Goal: Navigation & Orientation: Find specific page/section

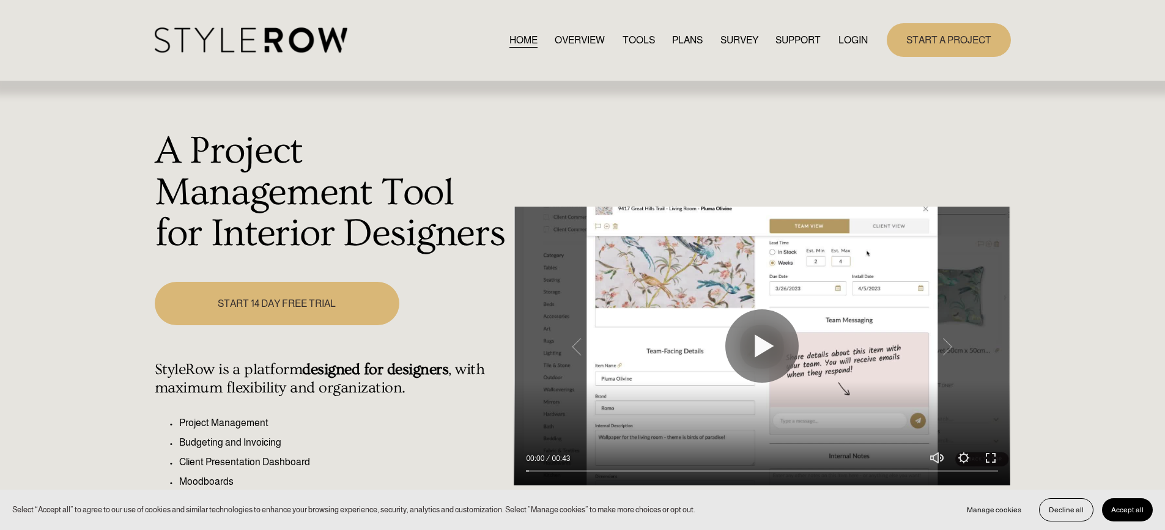
click at [857, 40] on link "LOGIN" at bounding box center [852, 40] width 29 height 17
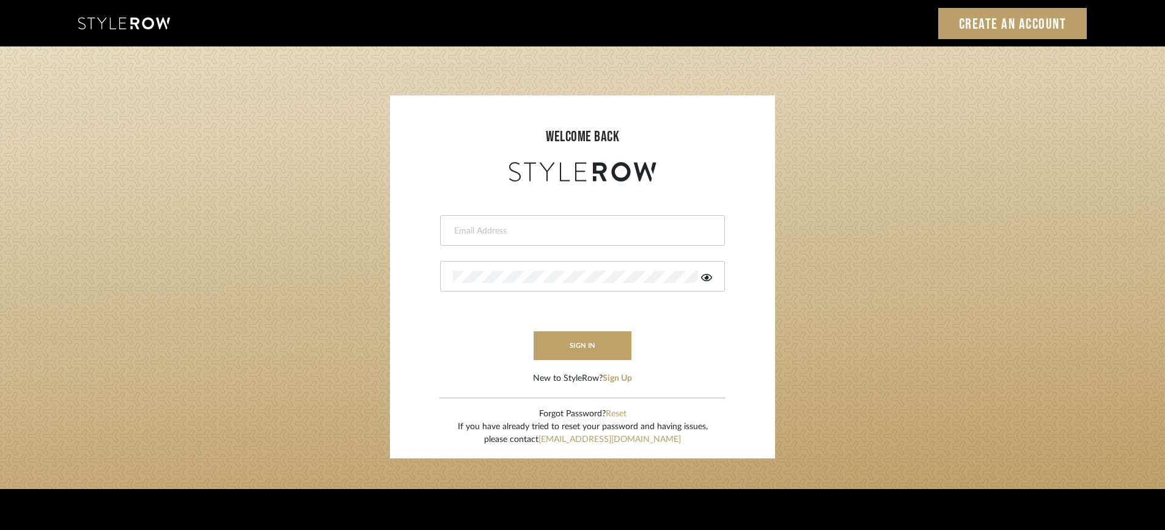
type input "STEWART@PERLALICHI.COM"
click at [606, 361] on form "STEWART@PERLALICHI.COM sign in New to StyleRow? Sign Up" at bounding box center [582, 285] width 361 height 201
click at [608, 353] on button "sign in" at bounding box center [583, 345] width 98 height 29
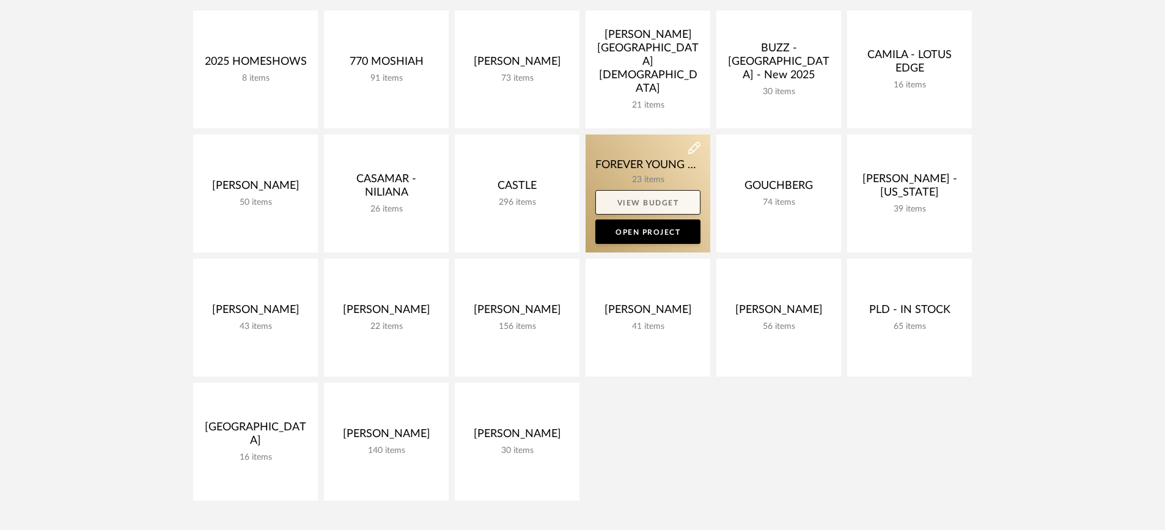
scroll to position [220, 0]
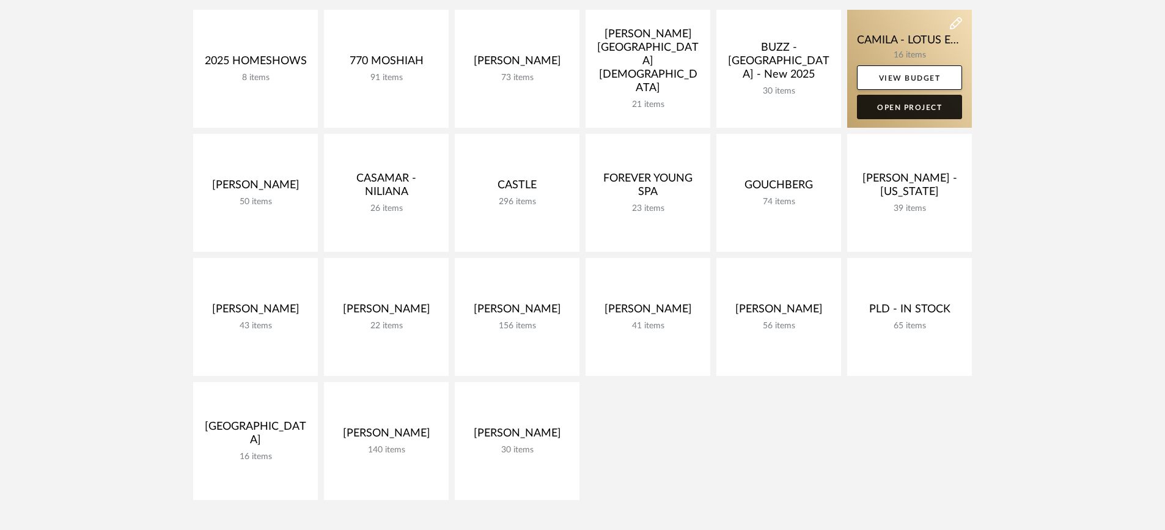
click at [903, 108] on link "Open Project" at bounding box center [909, 107] width 105 height 24
click at [903, 108] on div "Chrome Web Clipper Import Pinterest Support All Projects Library Inspiration Up…" at bounding box center [582, 337] width 1165 height 1115
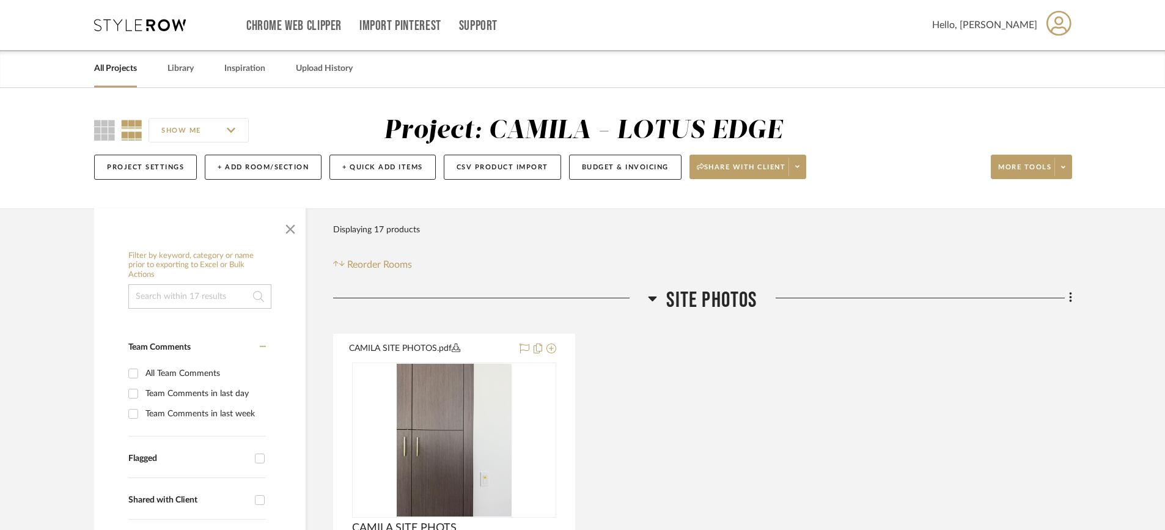
drag, startPoint x: 1164, startPoint y: 32, endPoint x: 1173, endPoint y: 48, distance: 17.8
click at [1165, 64] on html "Chrome Web Clipper Import Pinterest Support All Projects Library Inspiration Up…" at bounding box center [582, 265] width 1165 height 530
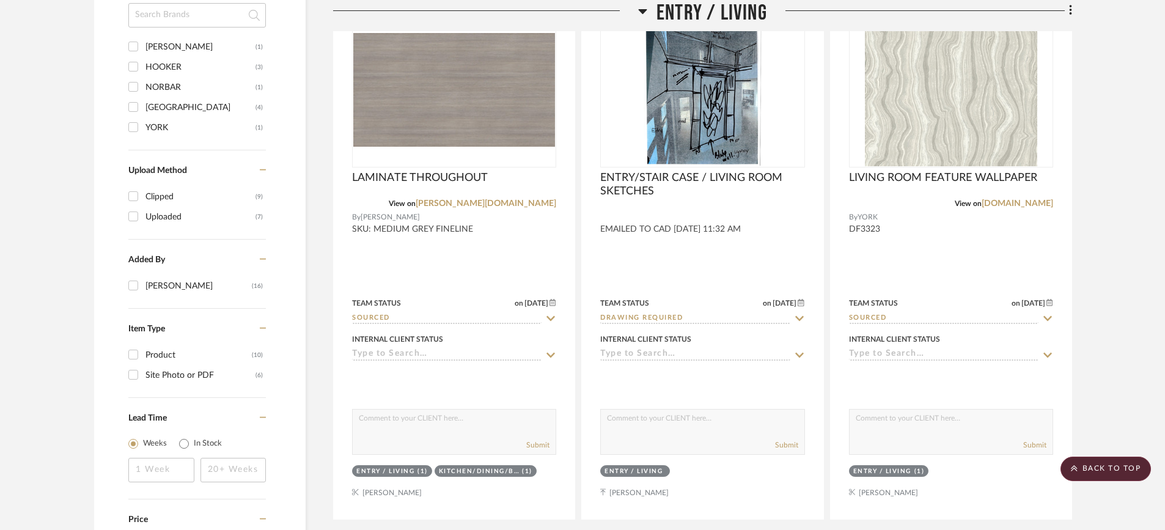
scroll to position [923, 0]
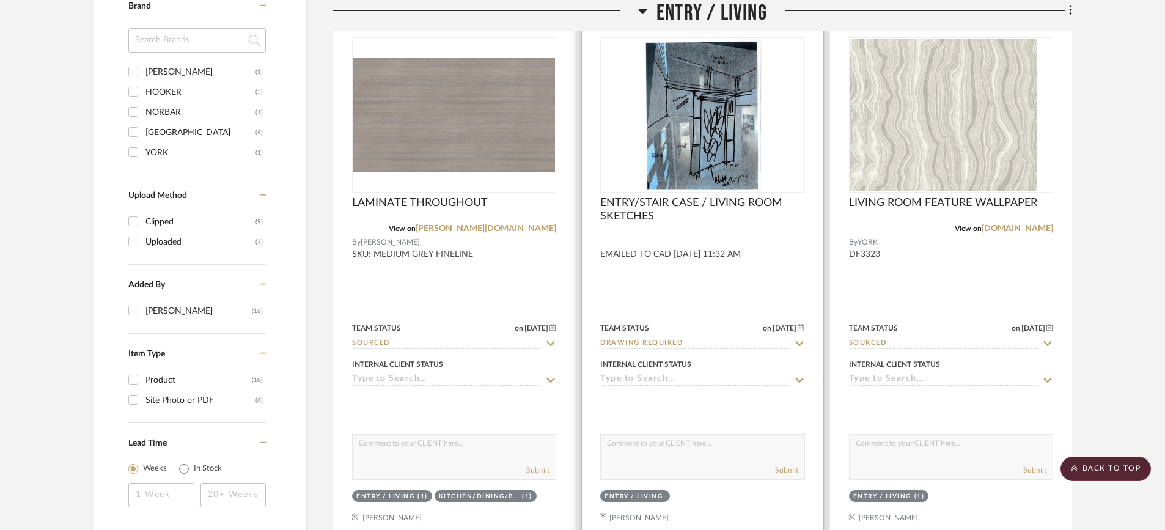
click at [0, 0] on img at bounding box center [0, 0] width 0 height 0
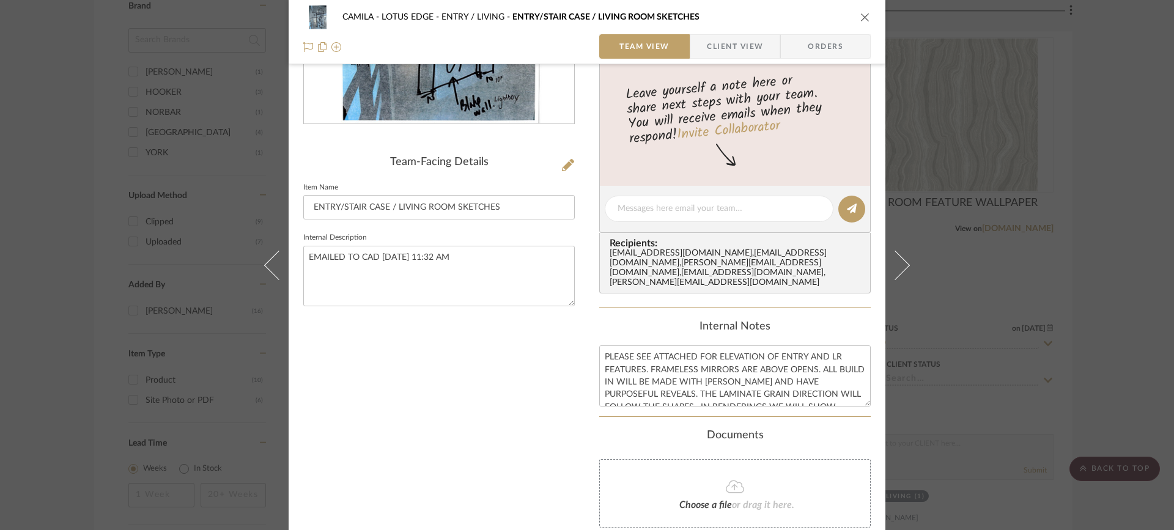
scroll to position [192, 0]
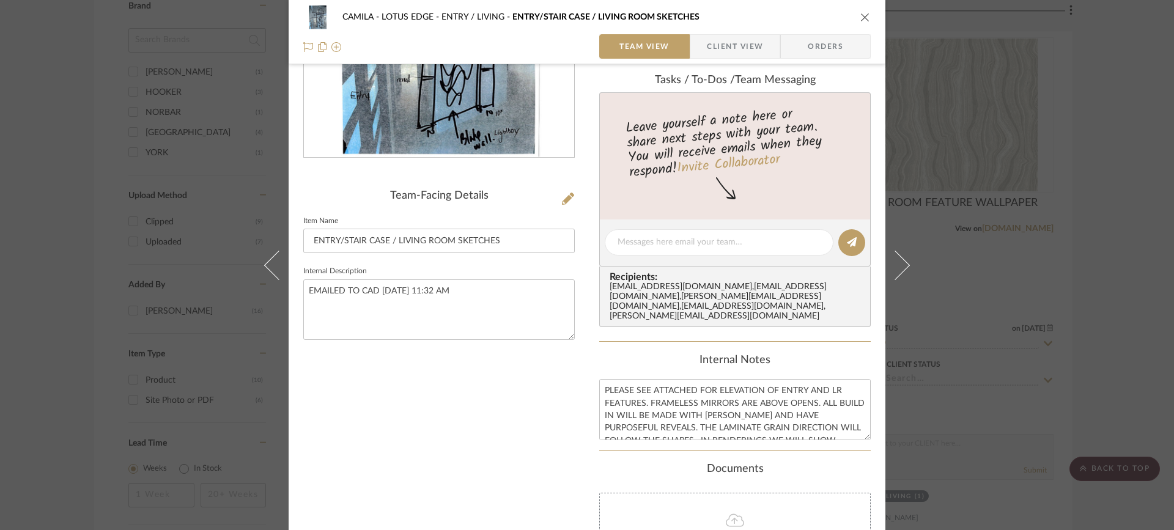
click at [455, 194] on div "Team-Facing Details" at bounding box center [438, 196] width 271 height 13
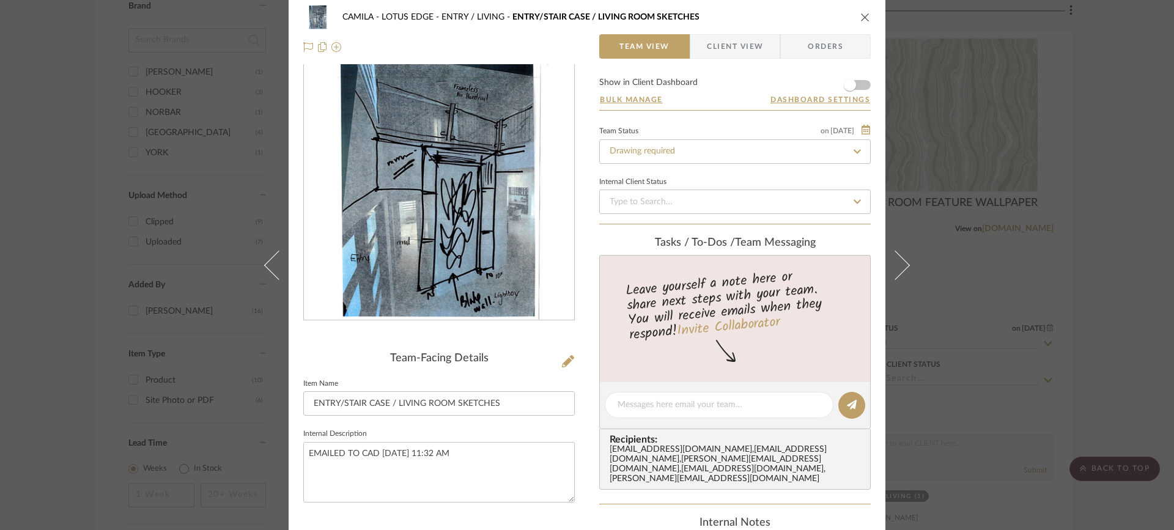
scroll to position [0, 0]
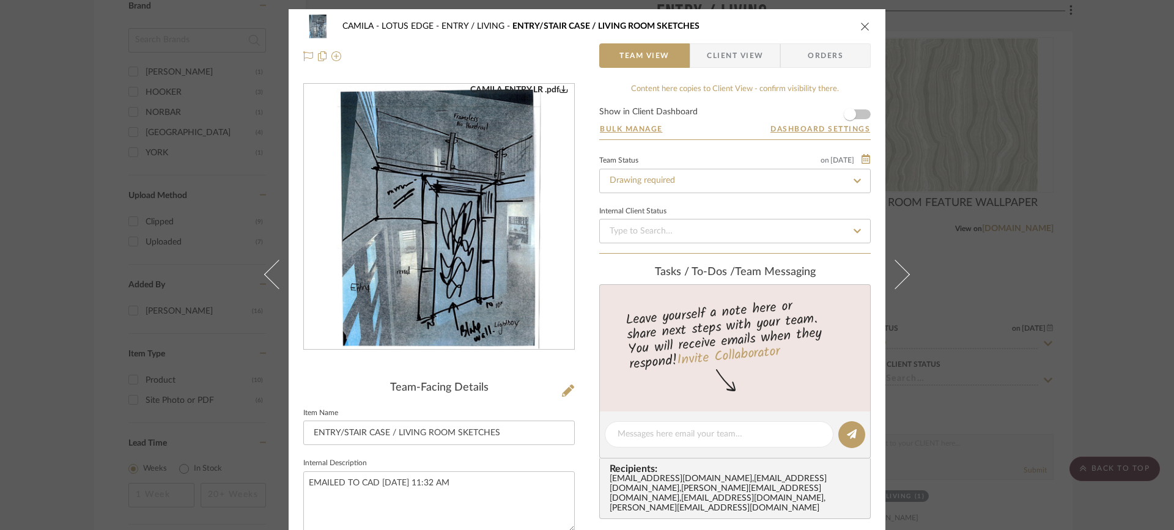
click at [480, 163] on img "0" at bounding box center [438, 216] width 205 height 265
click at [481, 311] on img "0" at bounding box center [438, 216] width 205 height 265
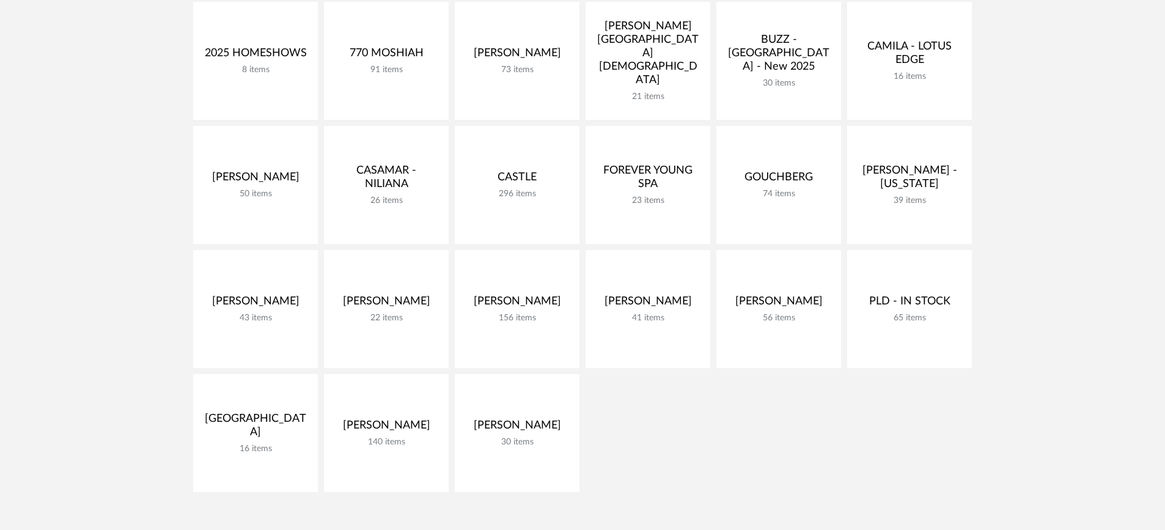
scroll to position [220, 0]
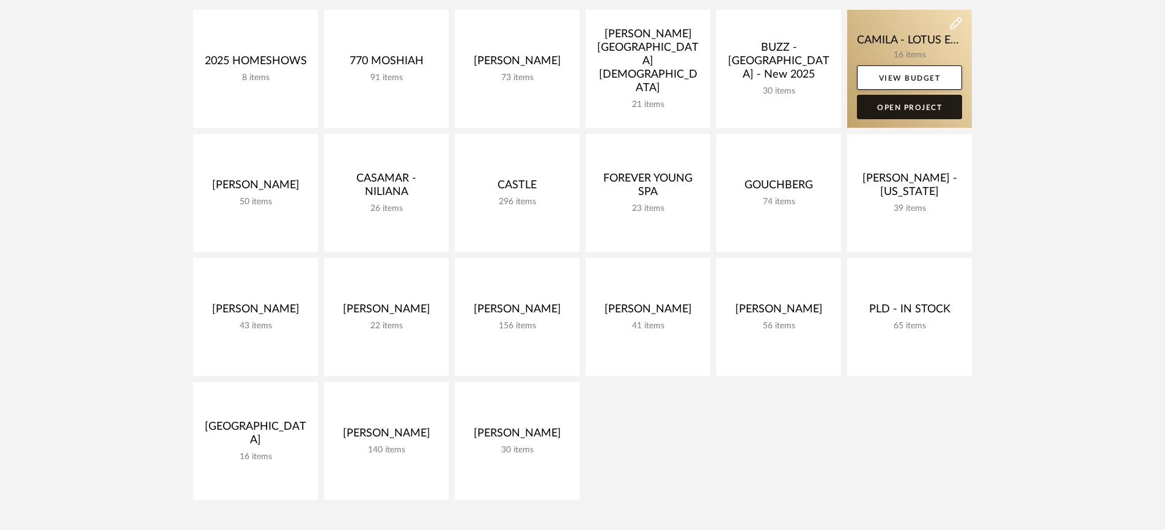
click at [896, 103] on link "Open Project" at bounding box center [909, 107] width 105 height 24
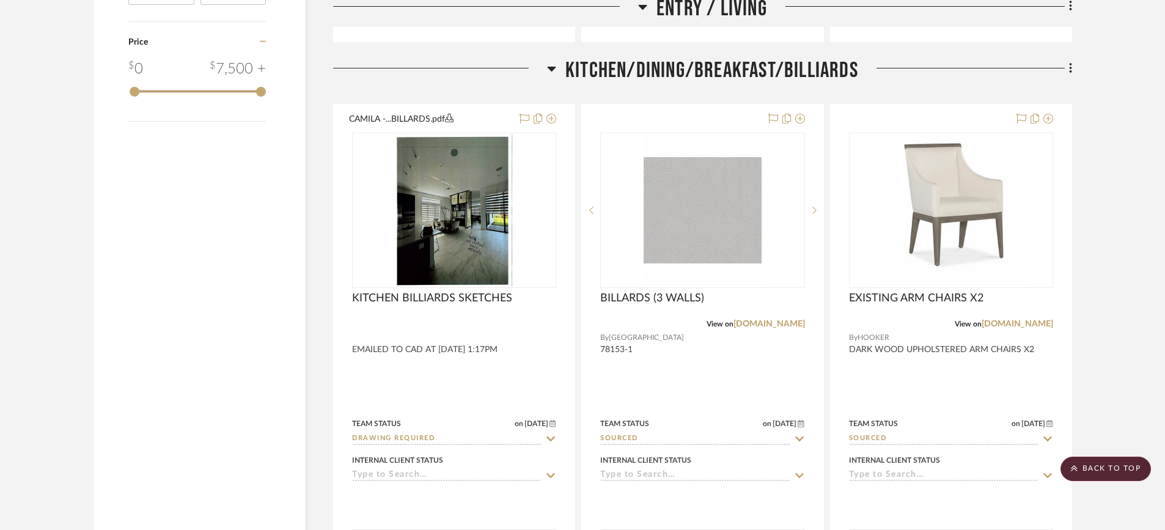
scroll to position [1436, 0]
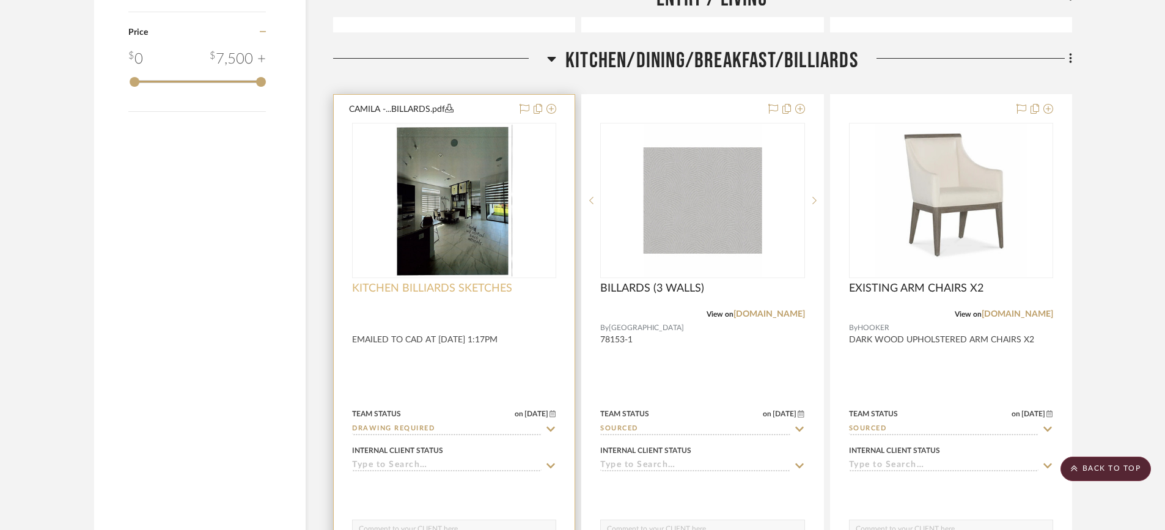
click at [491, 283] on span "KITCHEN BILLIARDS SKETCHES" at bounding box center [432, 288] width 160 height 13
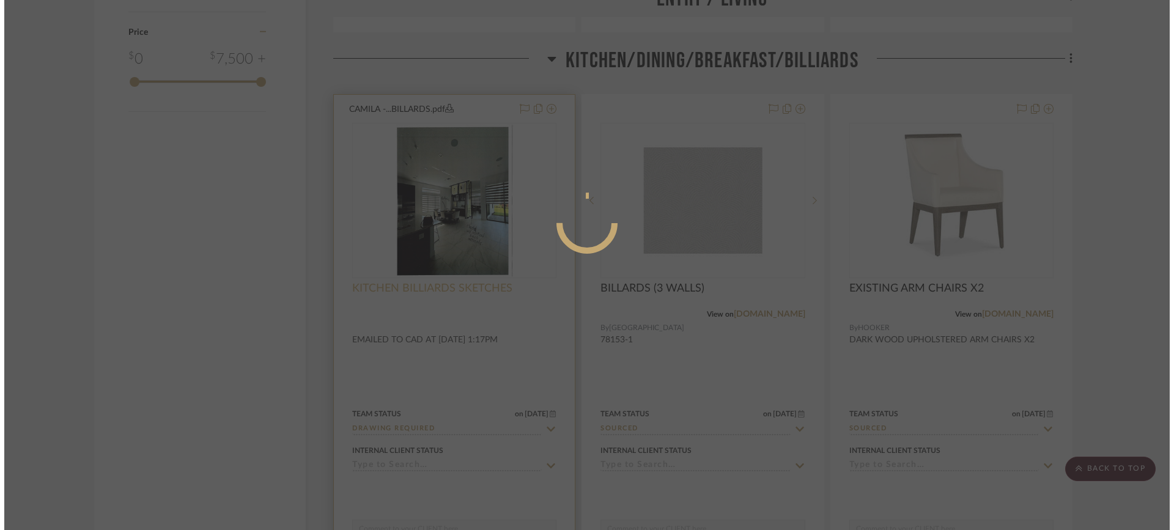
scroll to position [0, 0]
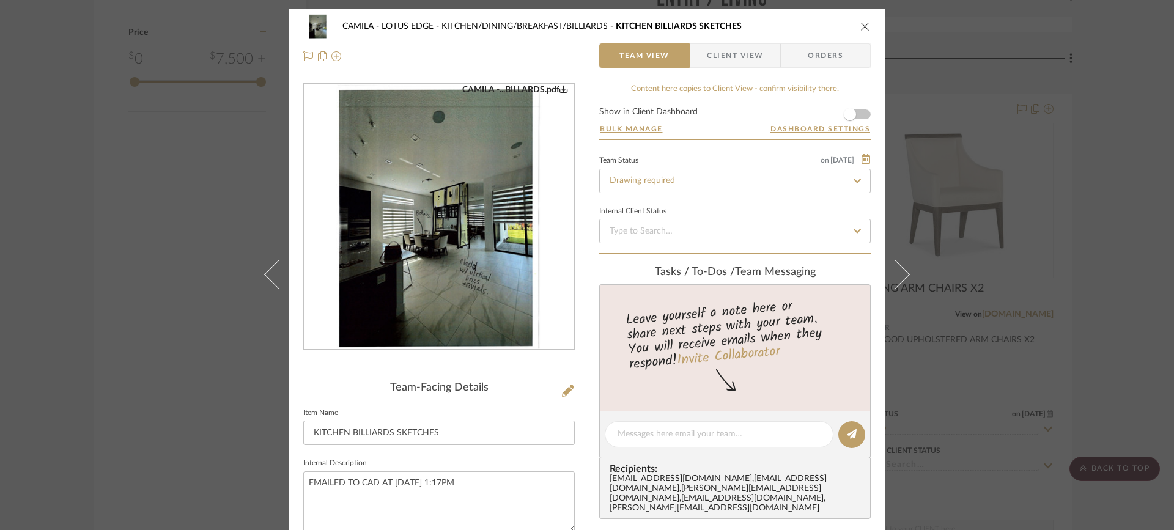
click at [491, 309] on img "0" at bounding box center [438, 216] width 205 height 265
